Goal: Transaction & Acquisition: Obtain resource

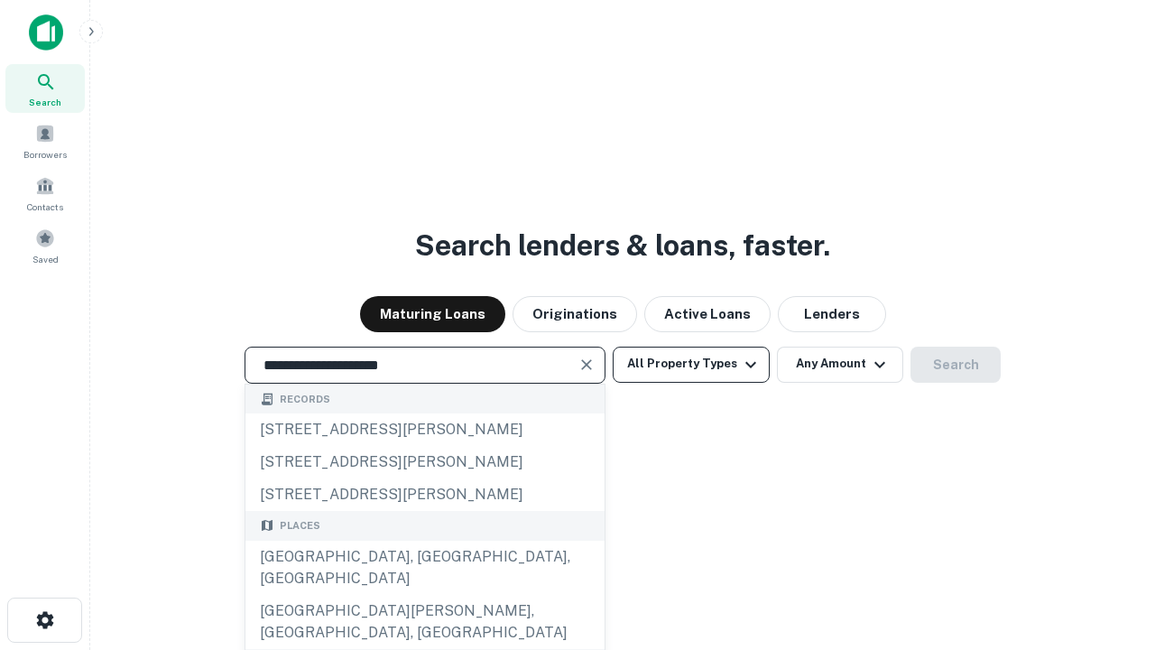
click at [424, 595] on div "[GEOGRAPHIC_DATA], [GEOGRAPHIC_DATA], [GEOGRAPHIC_DATA]" at bounding box center [425, 568] width 359 height 54
type input "**********"
click at [691, 364] on button "All Property Types" at bounding box center [691, 365] width 157 height 36
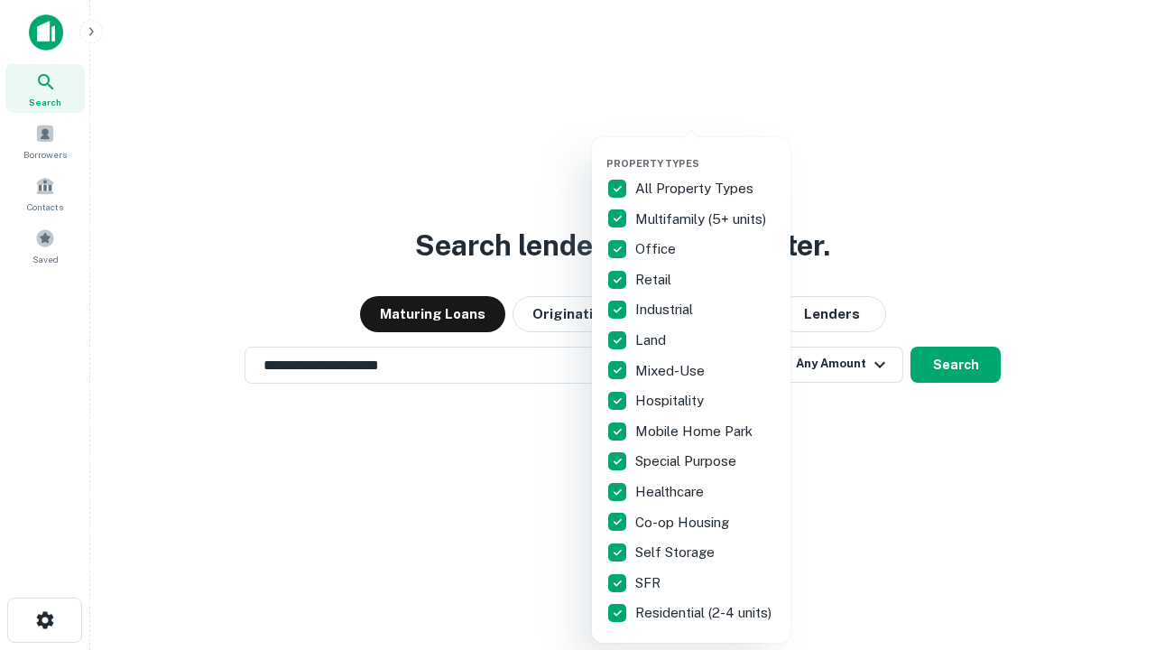
click at [706, 152] on button "button" at bounding box center [706, 152] width 199 height 1
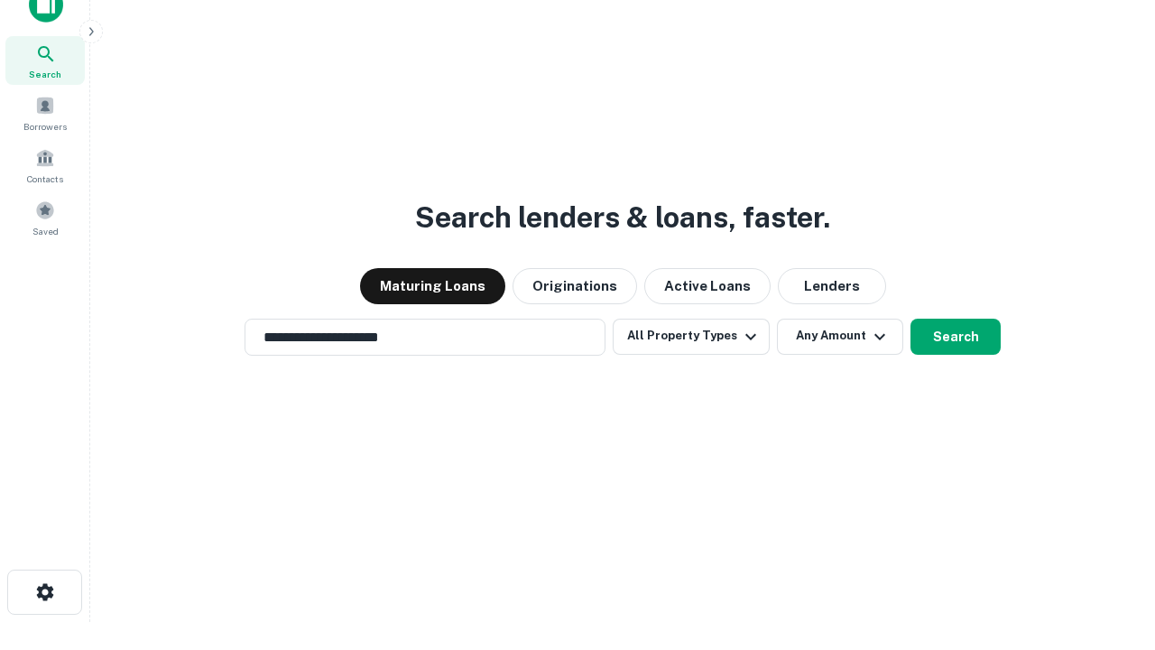
scroll to position [11, 218]
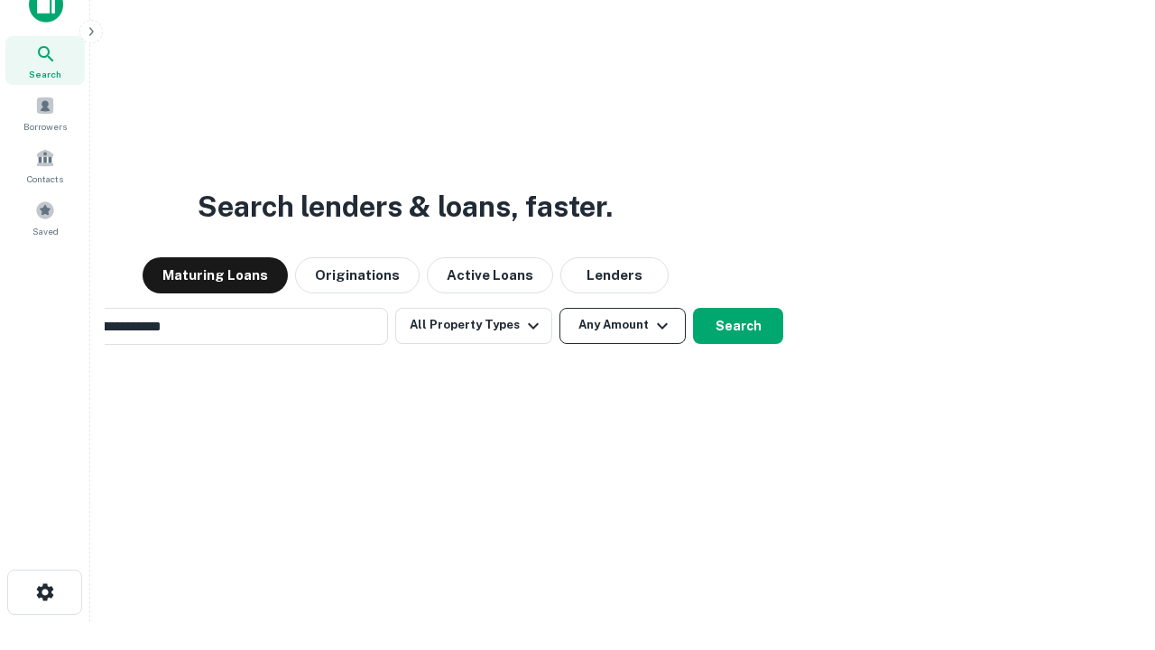
click at [560, 308] on button "Any Amount" at bounding box center [623, 326] width 126 height 36
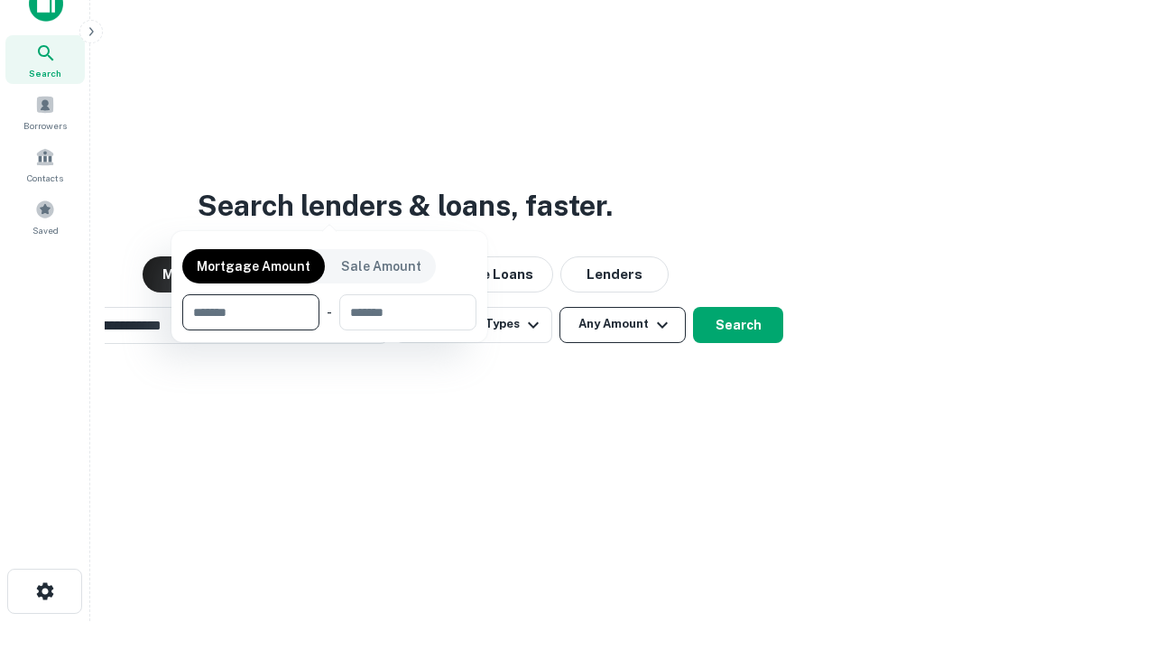
scroll to position [130, 511]
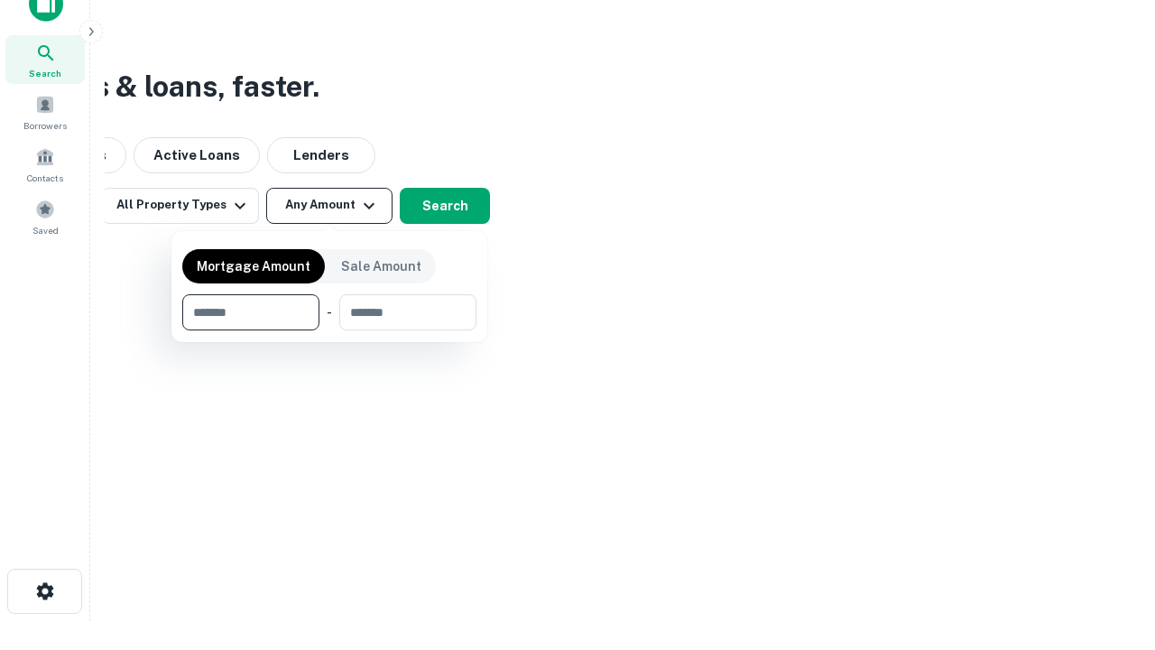
type input "*******"
click at [329, 330] on button "button" at bounding box center [329, 330] width 294 height 1
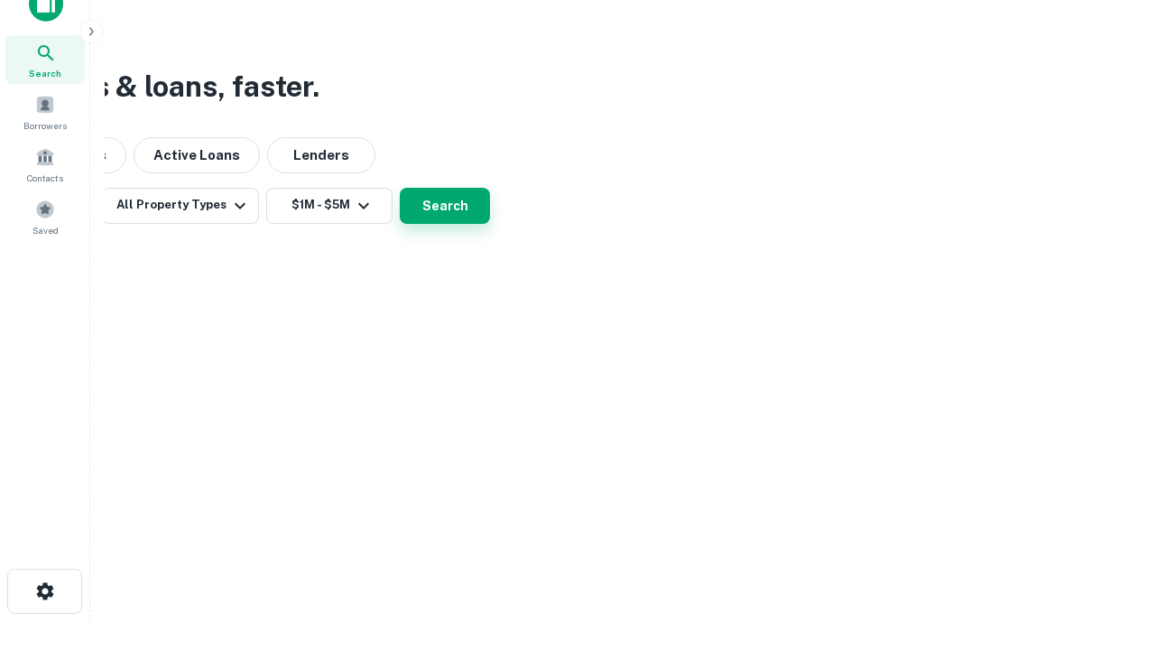
click at [490, 224] on button "Search" at bounding box center [445, 206] width 90 height 36
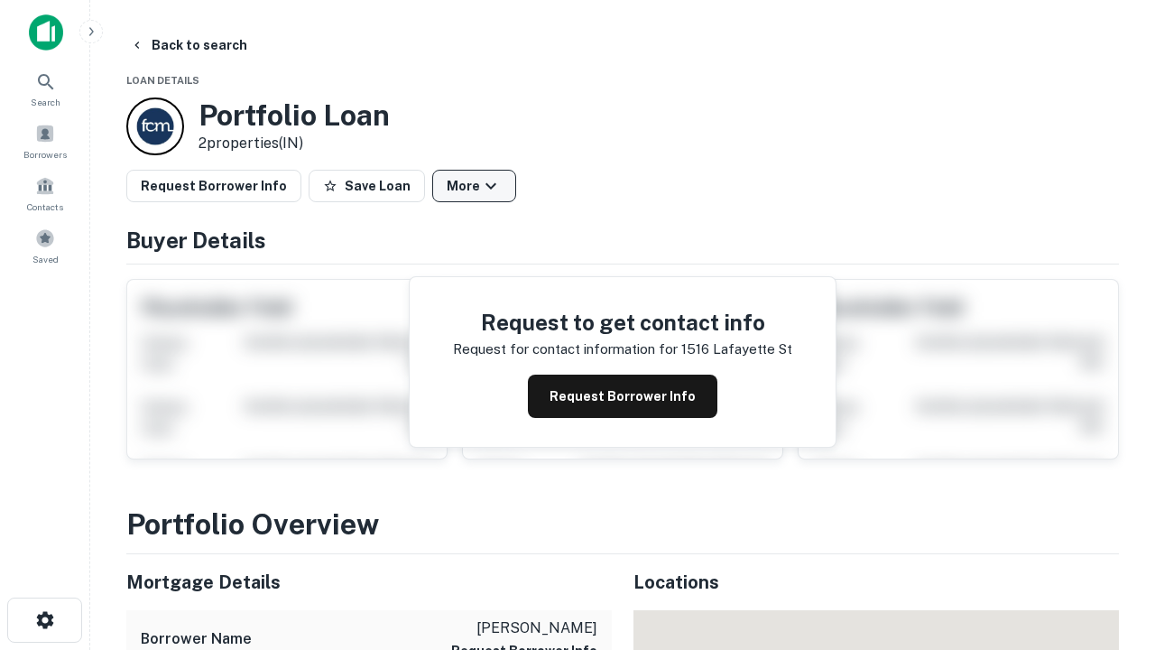
click at [474, 186] on button "More" at bounding box center [474, 186] width 84 height 32
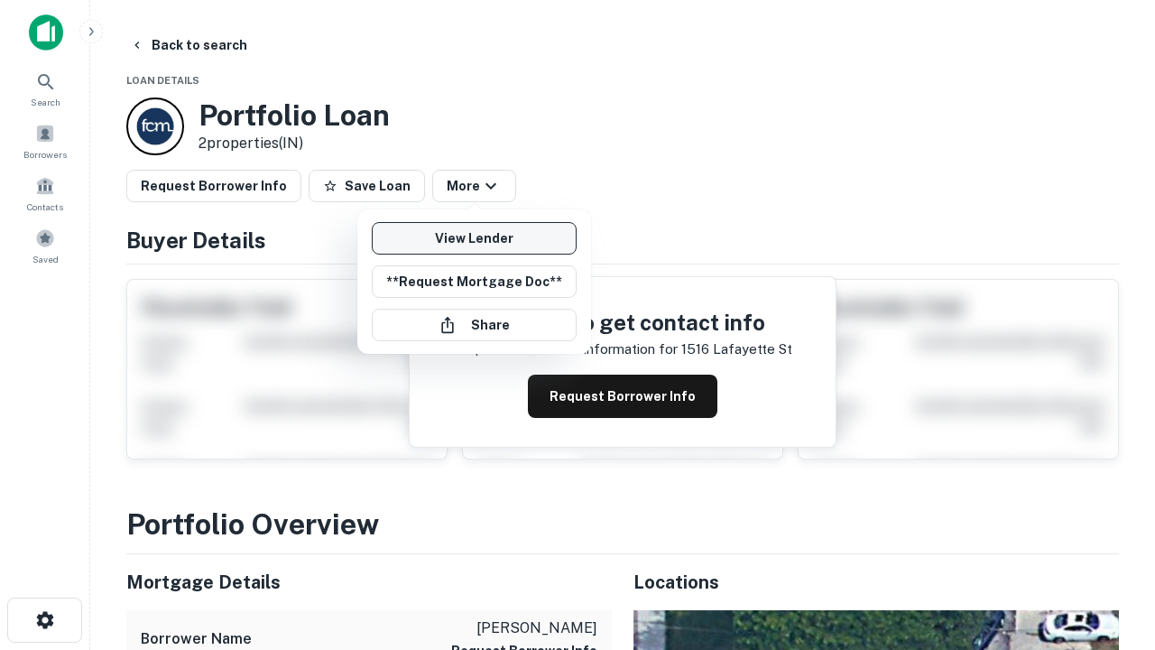
click at [474, 238] on link "View Lender" at bounding box center [474, 238] width 205 height 32
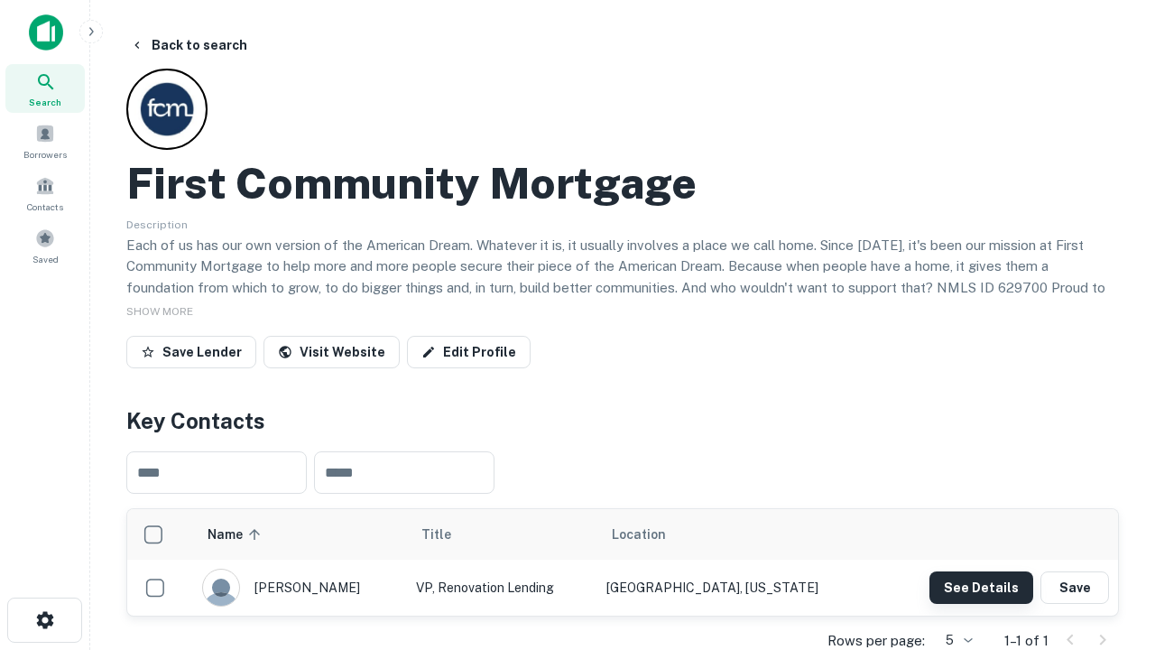
click at [981, 587] on button "See Details" at bounding box center [982, 587] width 104 height 32
